Goal: Register for event/course

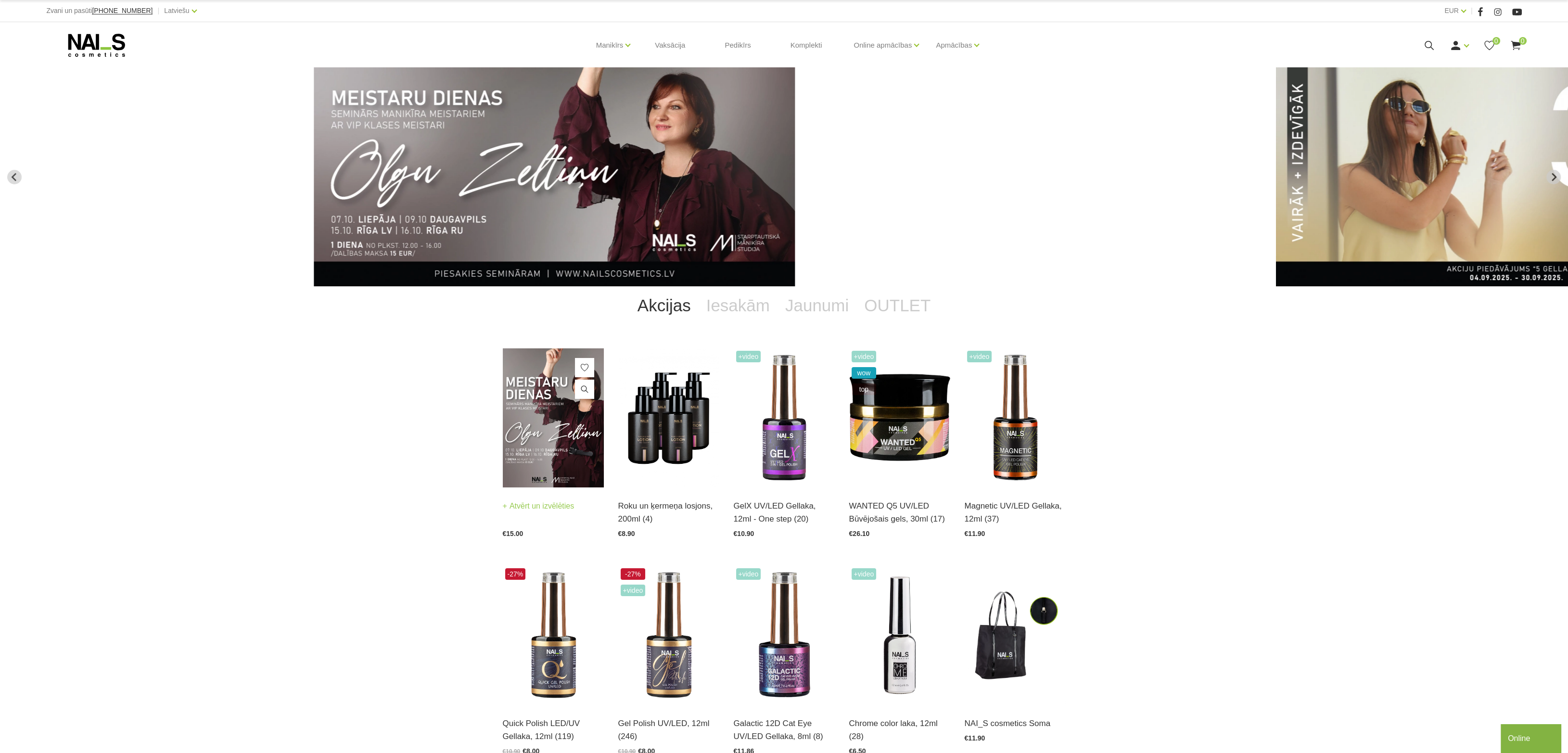
click at [533, 434] on img at bounding box center [553, 418] width 101 height 139
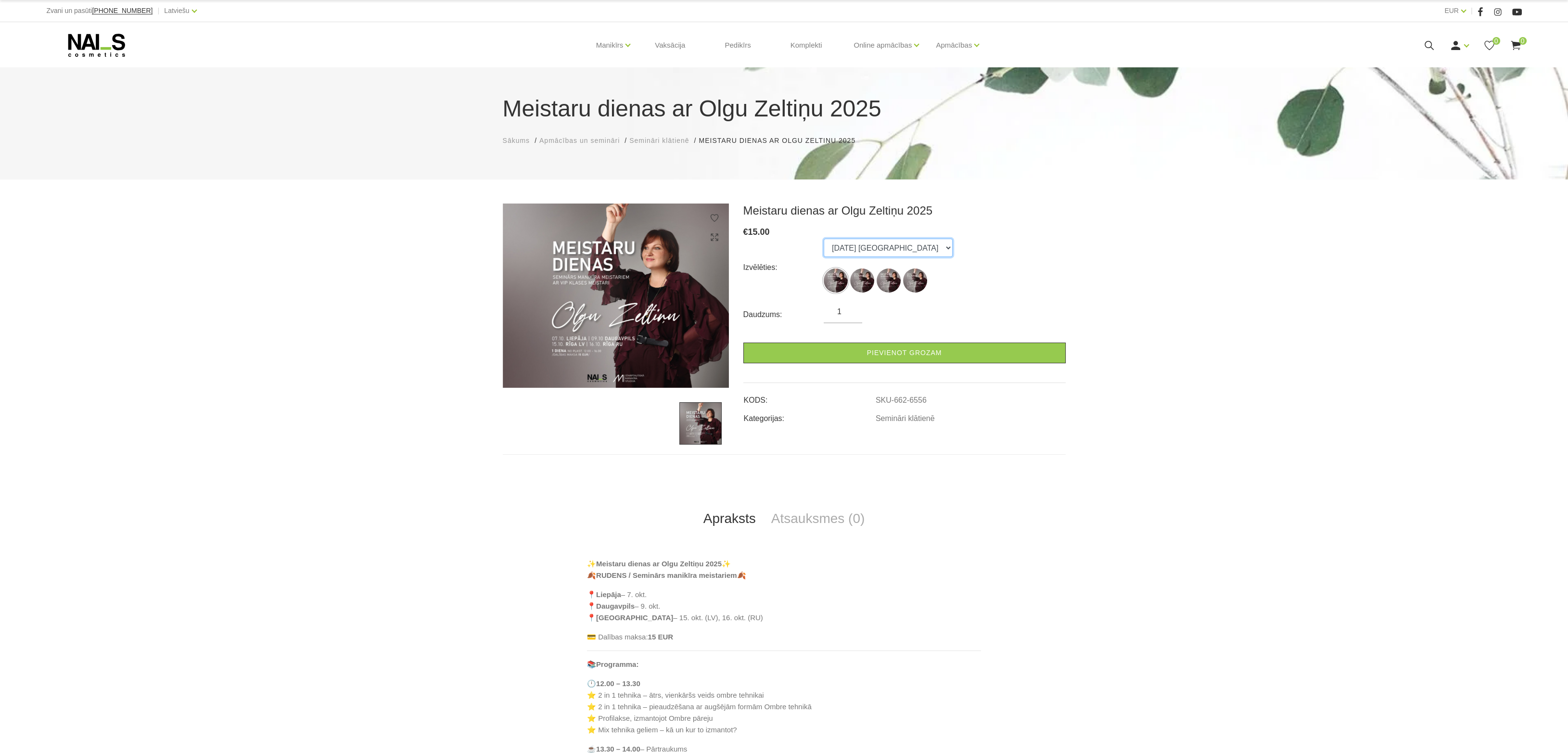
click at [933, 249] on select "07.10.25 Liepāja 09.10.25 Daugavpils 15.10.25 Rīga (latviešu val. 16.10.25 Rīga…" at bounding box center [888, 248] width 129 height 18
click at [824, 239] on select "07.10.25 Liepāja 09.10.25 Daugavpils 15.10.25 Rīga (latviešu val. 16.10.25 Rīga…" at bounding box center [888, 248] width 129 height 18
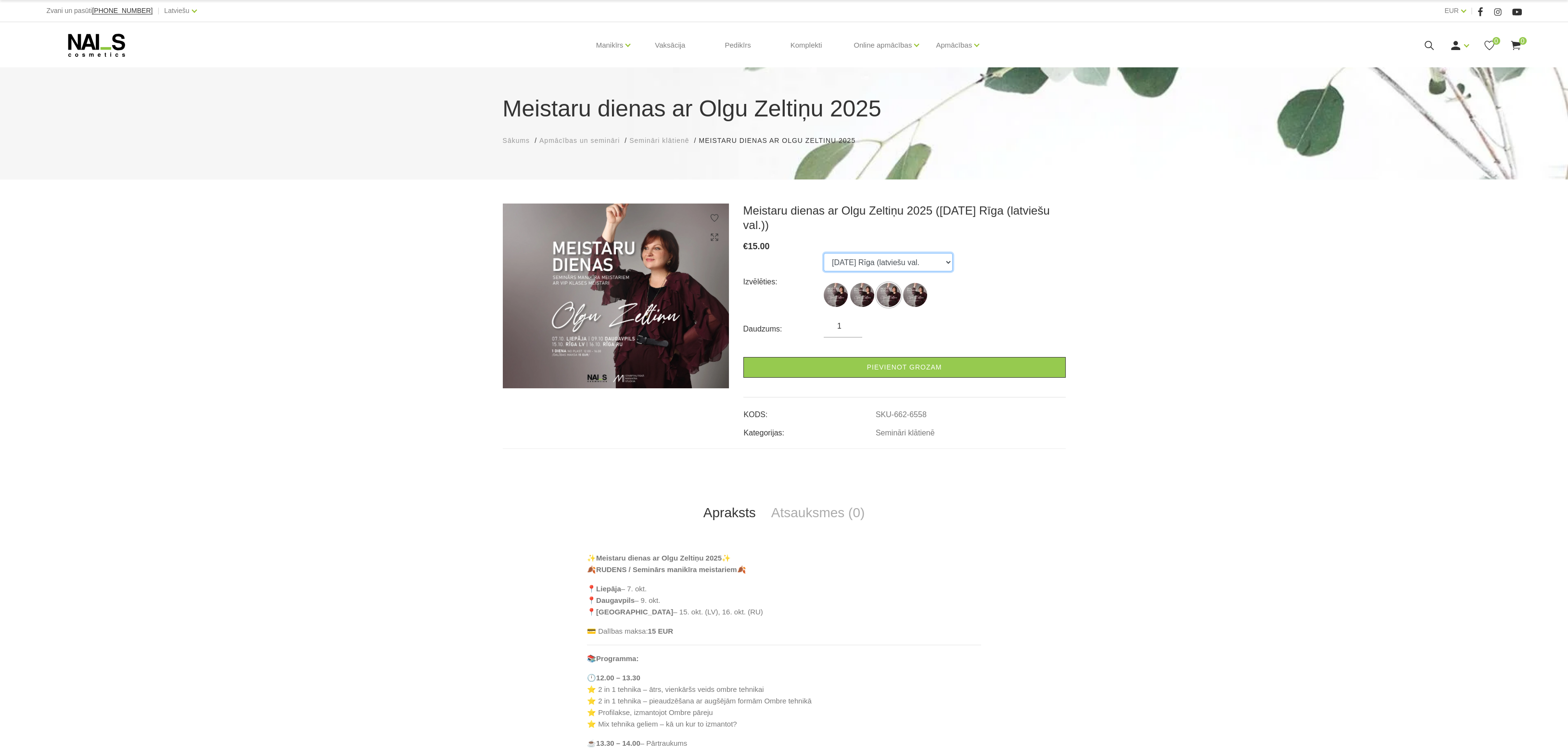
click at [917, 261] on select "07.10.25 Liepāja 09.10.25 Daugavpils 15.10.25 Rīga (latviešu val. 16.10.25 Rīga…" at bounding box center [888, 262] width 129 height 18
click at [824, 253] on select "07.10.25 Liepāja 09.10.25 Daugavpils 15.10.25 Rīga (latviešu val. 16.10.25 Rīga…" at bounding box center [888, 262] width 129 height 18
click at [911, 261] on select "07.10.25 Liepāja 09.10.25 Daugavpils 15.10.25 Rīga (latviešu val. 16.10.25 Rīga…" at bounding box center [888, 262] width 129 height 18
select select "6556"
click at [824, 253] on select "07.10.25 Liepāja 09.10.25 Daugavpils 15.10.25 Rīga (latviešu val. 16.10.25 Rīga…" at bounding box center [888, 262] width 129 height 18
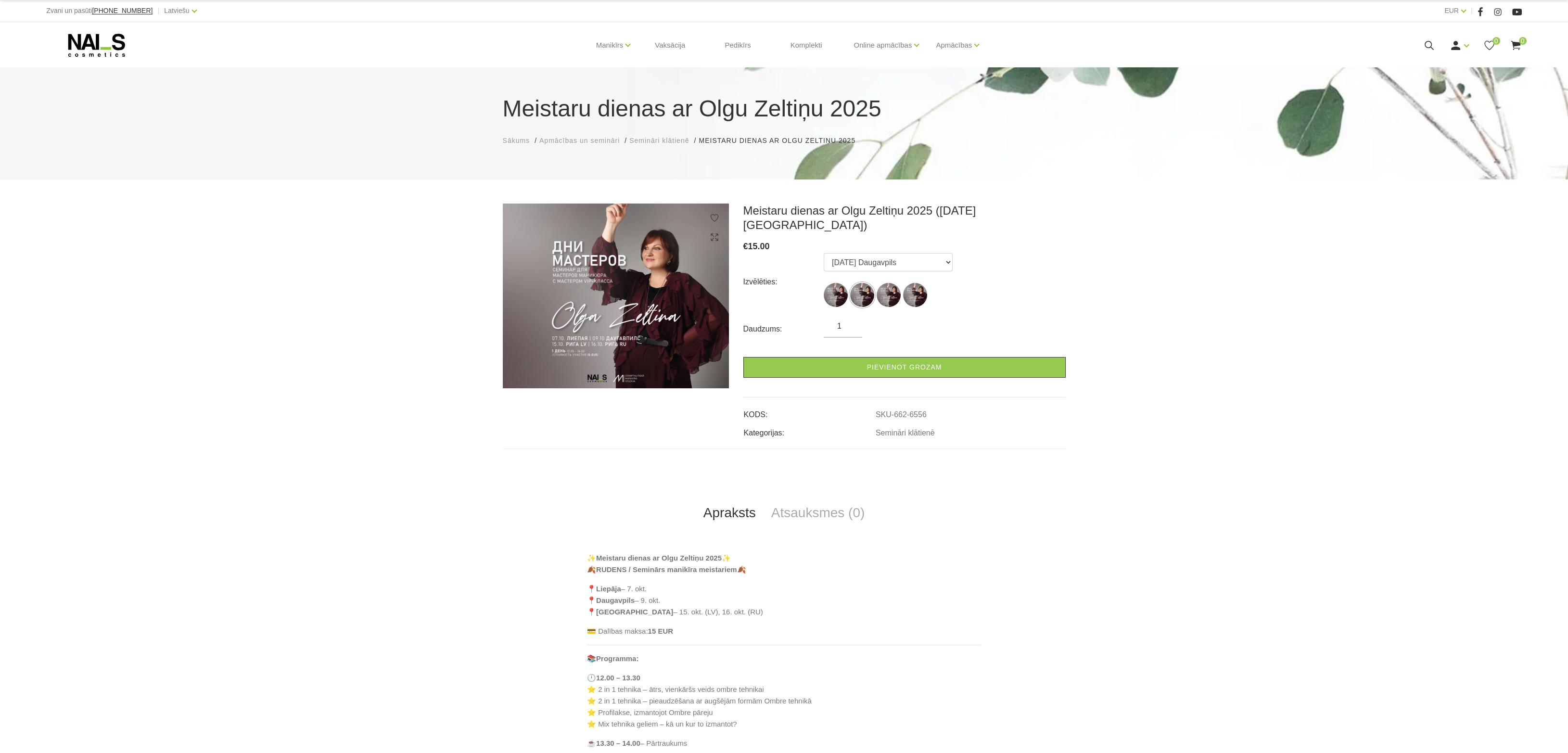
click at [664, 142] on span "Semināri klātienē" at bounding box center [659, 140] width 60 height 8
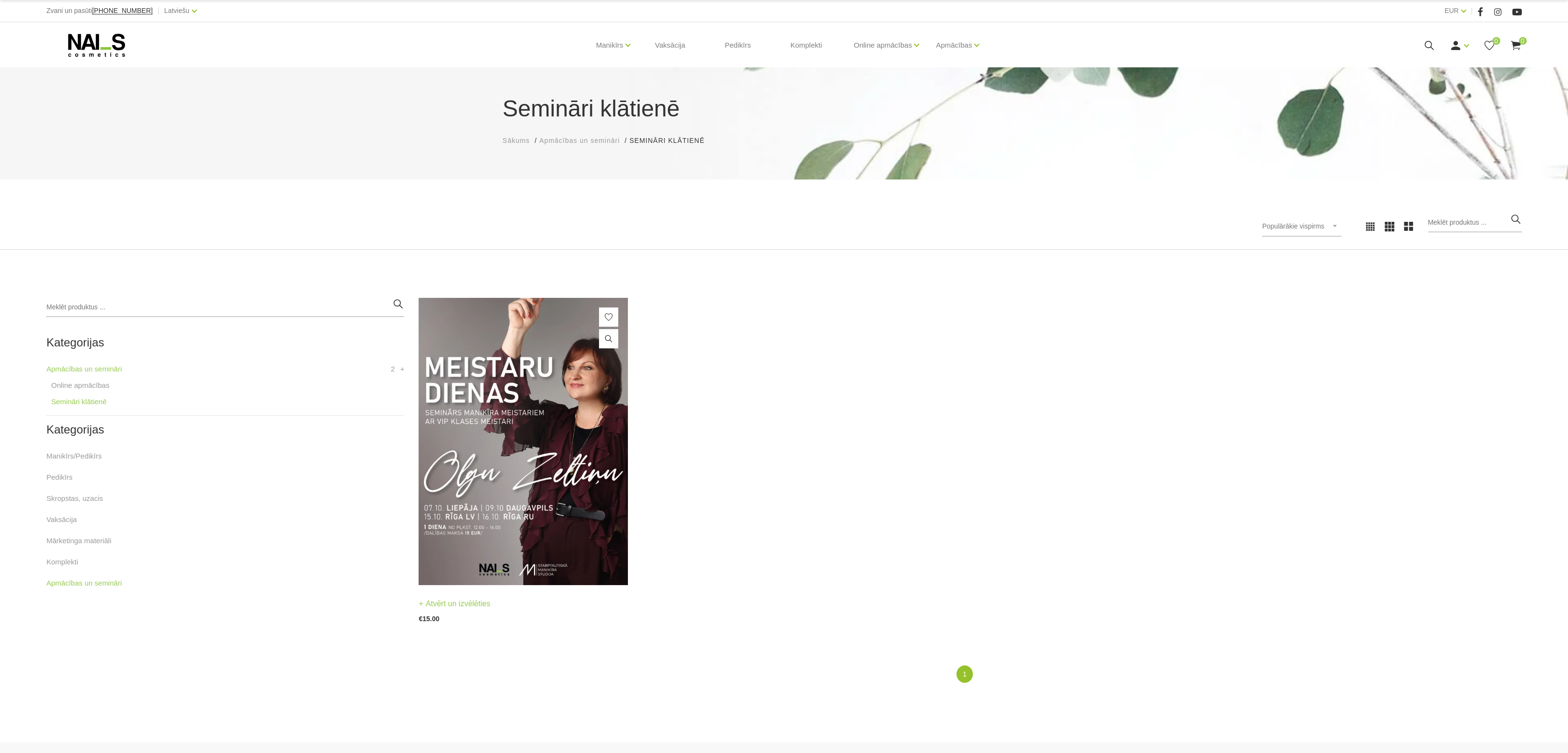
click at [537, 454] on img at bounding box center [523, 441] width 209 height 287
